Goal: Task Accomplishment & Management: Manage account settings

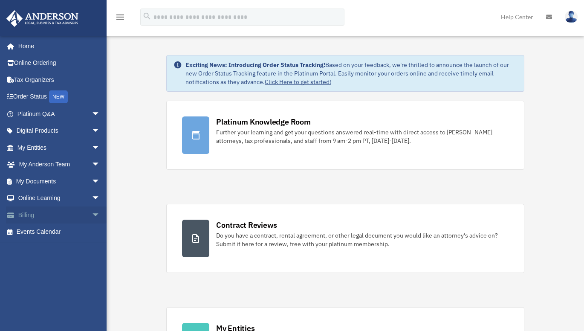
click at [92, 214] on span "arrow_drop_down" at bounding box center [100, 214] width 17 height 17
click at [55, 250] on link "Past Invoices" at bounding box center [62, 249] width 101 height 17
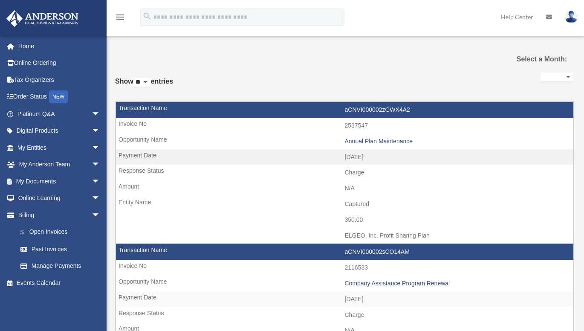
select select
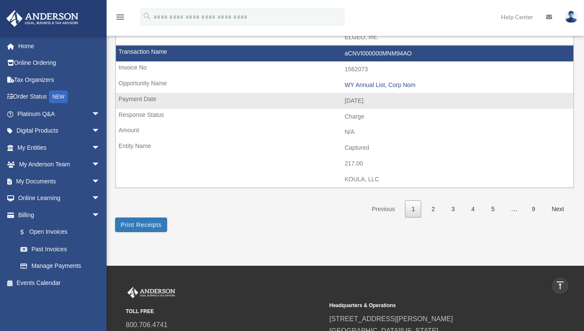
scroll to position [1279, 0]
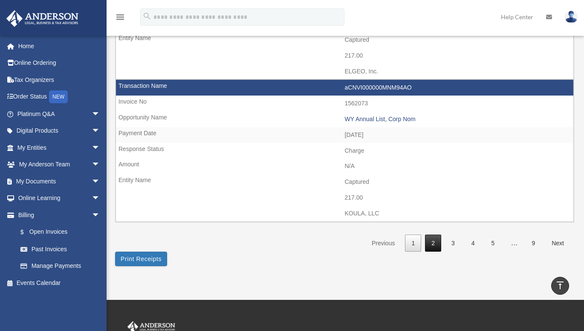
click at [435, 241] on link "2" at bounding box center [433, 243] width 16 height 17
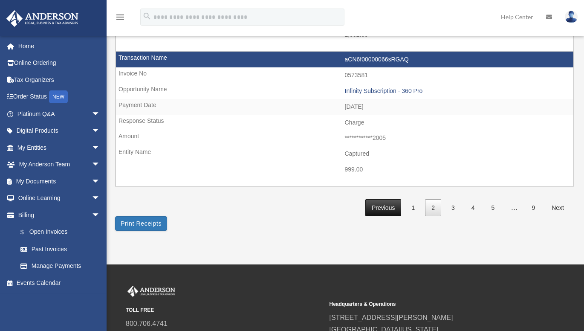
scroll to position [1400, 0]
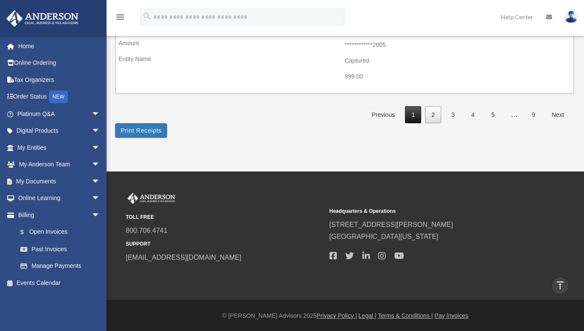
click at [413, 114] on link "1" at bounding box center [413, 114] width 16 height 17
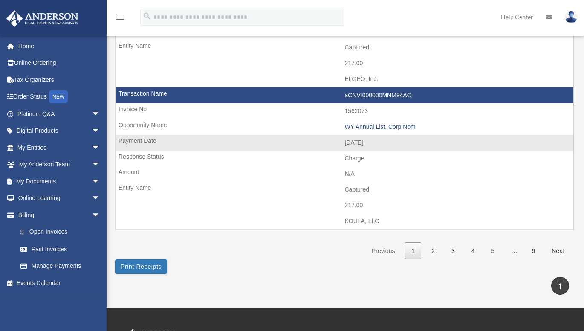
scroll to position [1272, 0]
